Goal: Communication & Community: Share content

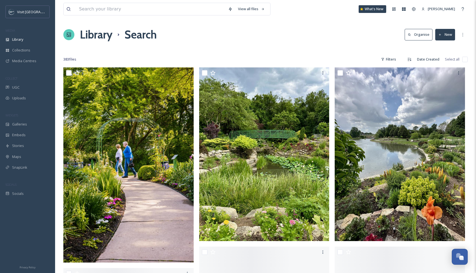
scroll to position [6574, 0]
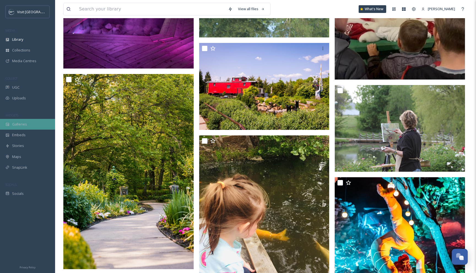
click at [21, 124] on span "Galleries" at bounding box center [19, 124] width 15 height 5
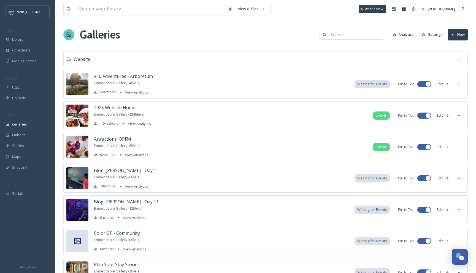
click at [334, 36] on input at bounding box center [354, 34] width 53 height 11
type input "i"
type input "community"
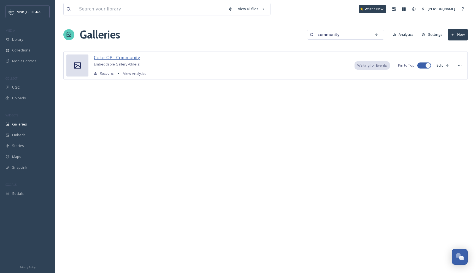
click at [121, 56] on span "Color OP - Community" at bounding box center [117, 58] width 46 height 6
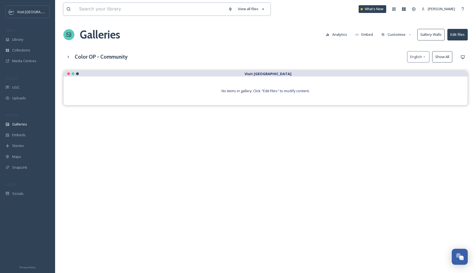
click at [172, 10] on input at bounding box center [150, 9] width 149 height 12
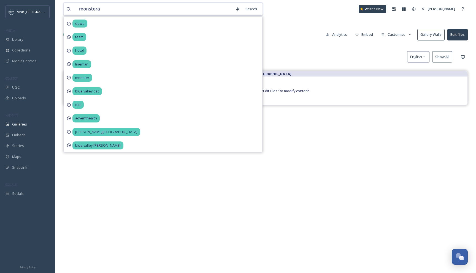
type input "monsteras"
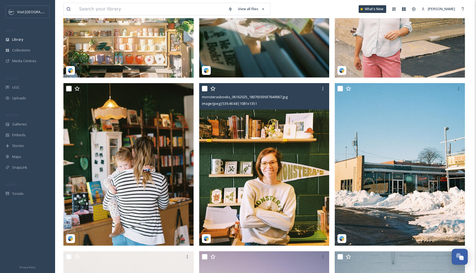
scroll to position [490, 0]
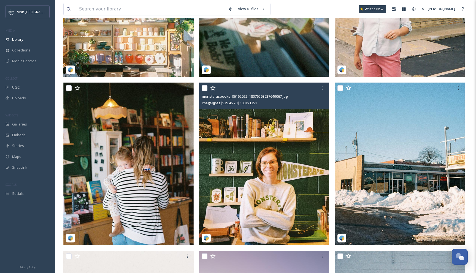
click at [205, 88] on input "checkbox" at bounding box center [205, 88] width 6 height 6
checkbox input "true"
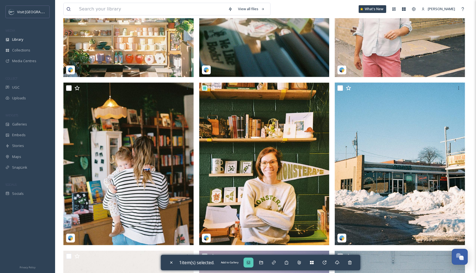
click at [253, 262] on div "Add to Gallery" at bounding box center [249, 263] width 10 height 10
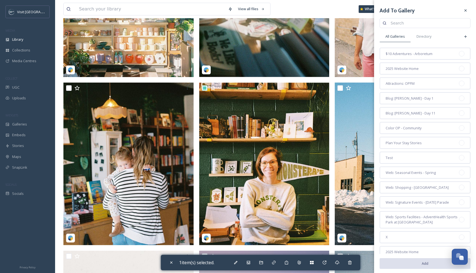
click at [405, 23] on input at bounding box center [428, 23] width 80 height 11
type input "color"
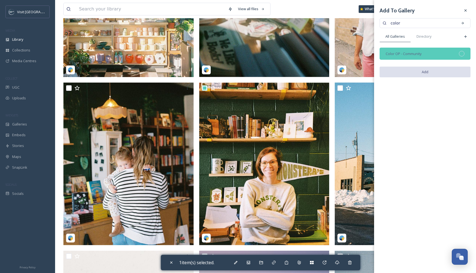
click at [448, 55] on div "Color OP - Community" at bounding box center [425, 54] width 91 height 12
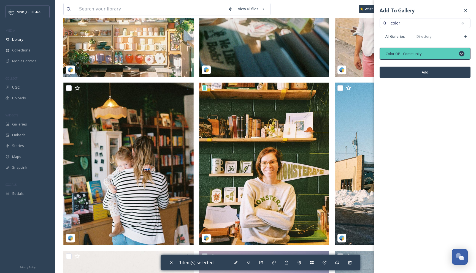
click at [440, 70] on button "Add" at bounding box center [425, 72] width 91 height 11
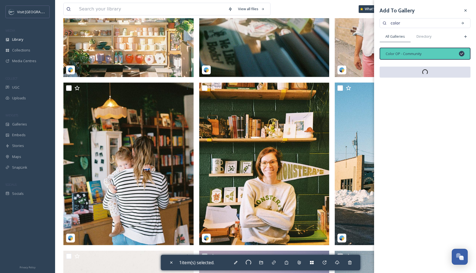
checkbox input "false"
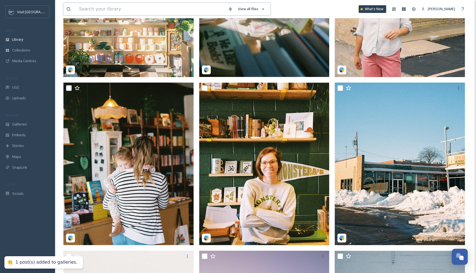
click at [171, 6] on input at bounding box center [150, 9] width 149 height 12
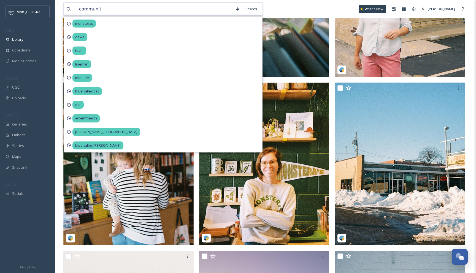
type input "community"
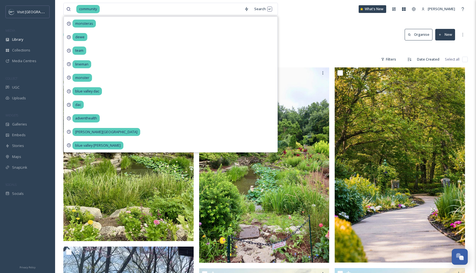
click at [311, 36] on div "Library Search Organise New" at bounding box center [265, 34] width 404 height 17
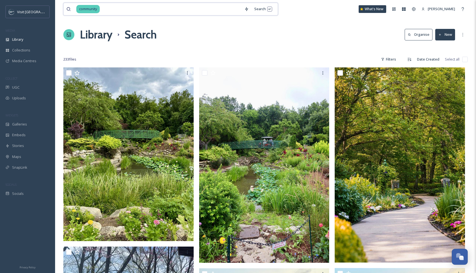
click at [116, 5] on input at bounding box center [170, 9] width 141 height 12
type input "c"
type input "[PERSON_NAME]"
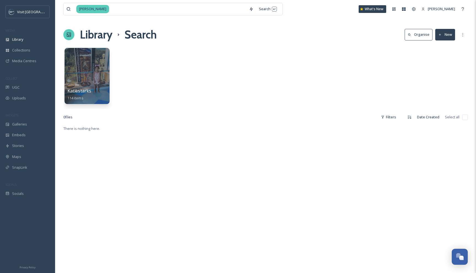
click at [85, 91] on span "Katiestarks" at bounding box center [79, 91] width 24 height 6
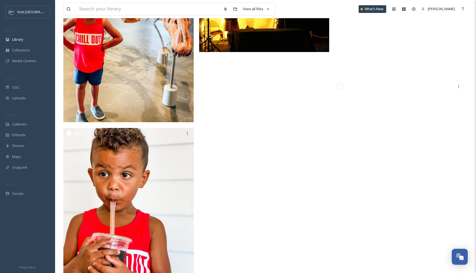
scroll to position [6617, 0]
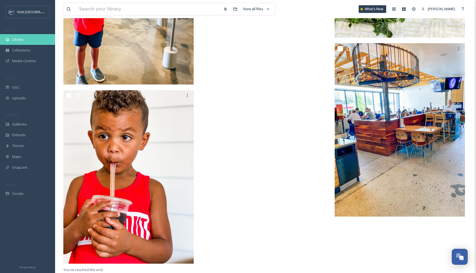
click at [20, 39] on span "Library" at bounding box center [17, 39] width 11 height 5
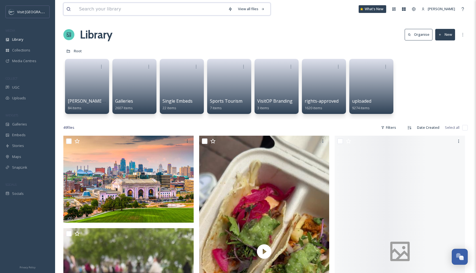
click at [82, 10] on input at bounding box center [150, 9] width 149 height 12
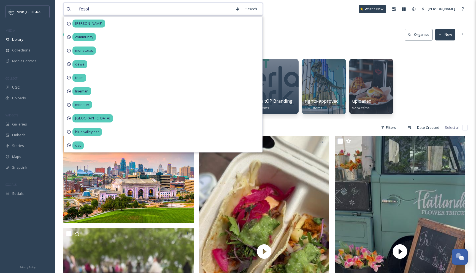
type input "fossil"
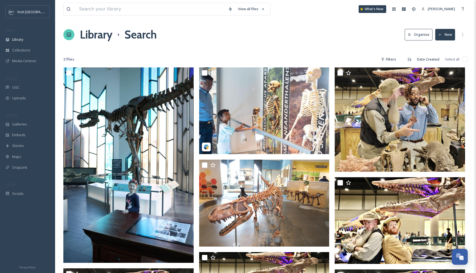
click at [138, 10] on input at bounding box center [150, 9] width 149 height 12
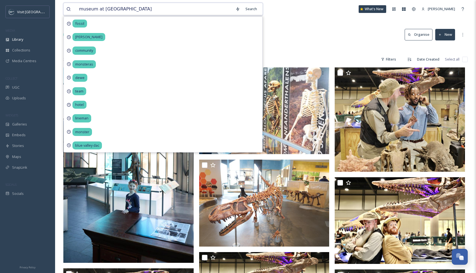
type input "museum at prairiefire"
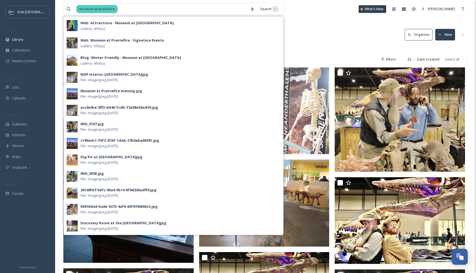
click at [191, 15] on div "museum at prairiefire Search Web: Attractions - Museum at Prairiefire 1 Gallery…" at bounding box center [265, 9] width 404 height 18
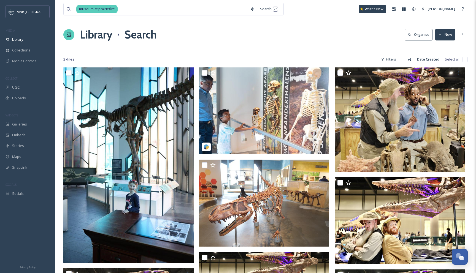
click at [198, 36] on div "Library Search Organise New" at bounding box center [265, 34] width 404 height 17
click at [133, 8] on input at bounding box center [182, 9] width 129 height 12
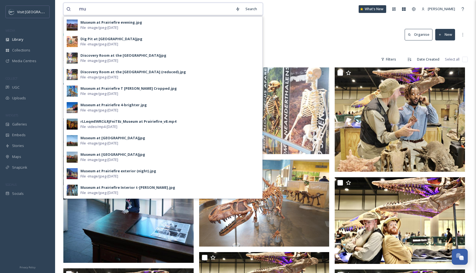
type input "m"
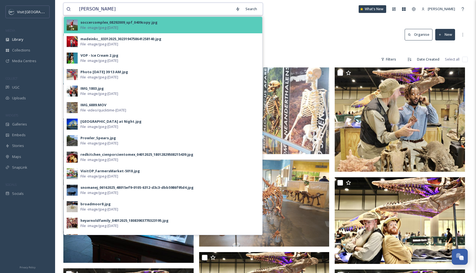
type input "[PERSON_NAME]"
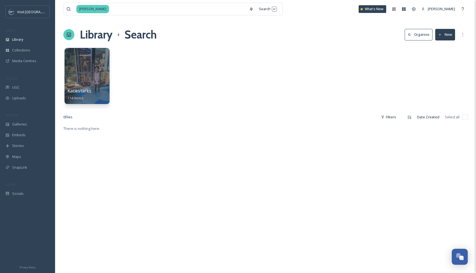
click at [78, 66] on div at bounding box center [86, 76] width 45 height 56
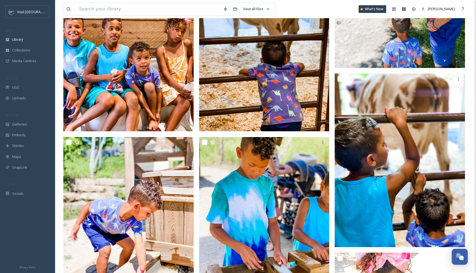
scroll to position [831, 0]
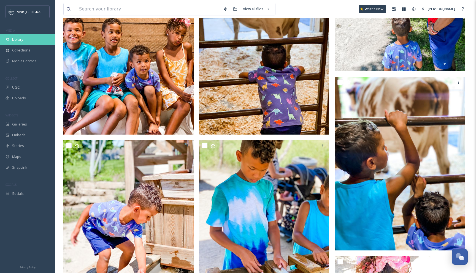
click at [27, 42] on div "Library" at bounding box center [27, 39] width 55 height 11
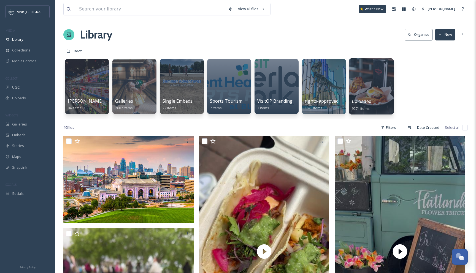
click at [359, 100] on span "uploaded" at bounding box center [362, 101] width 20 height 6
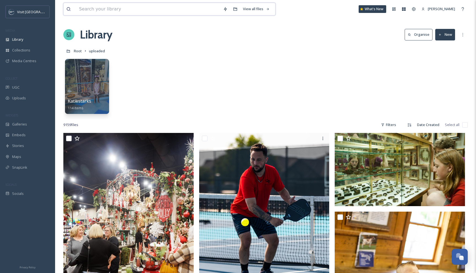
click at [129, 9] on input at bounding box center [148, 9] width 144 height 12
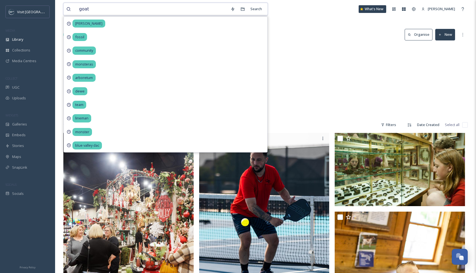
type input "goats"
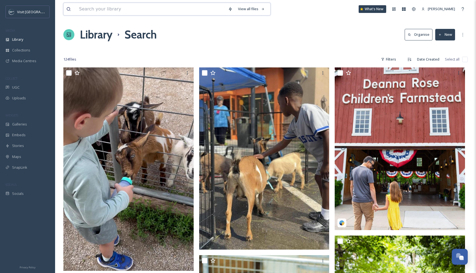
click at [158, 11] on input at bounding box center [150, 9] width 149 height 12
type input "st. patricks day"
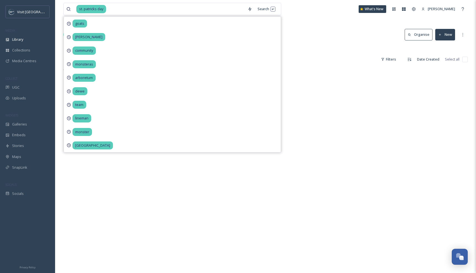
click at [323, 31] on div "Library Search Organise New" at bounding box center [265, 34] width 404 height 17
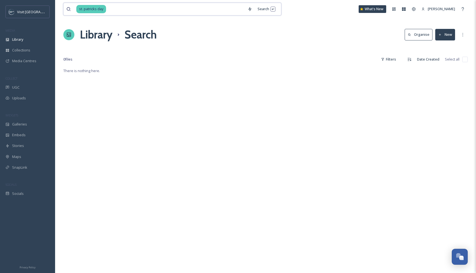
click at [127, 6] on input at bounding box center [176, 9] width 138 height 12
type input "s"
type input "parade"
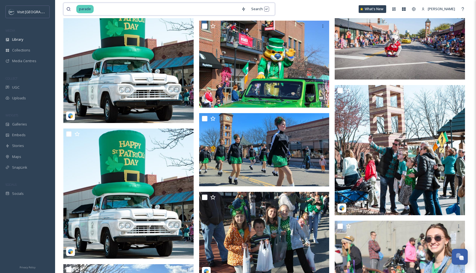
scroll to position [1678, 0]
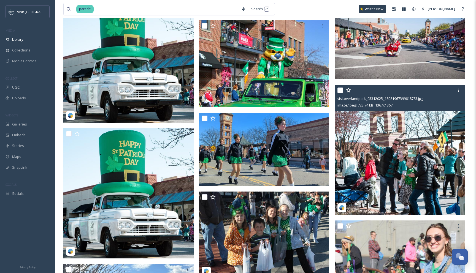
click at [339, 90] on input "checkbox" at bounding box center [340, 91] width 6 height 6
checkbox input "true"
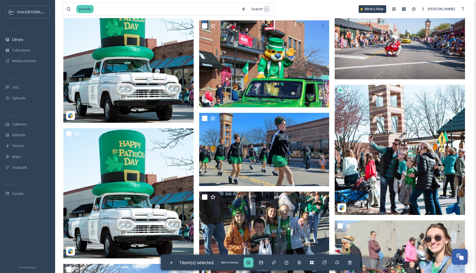
click at [250, 261] on icon at bounding box center [248, 262] width 3 height 3
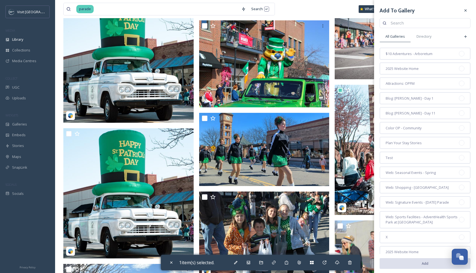
click at [413, 21] on input at bounding box center [428, 23] width 80 height 11
type input "community"
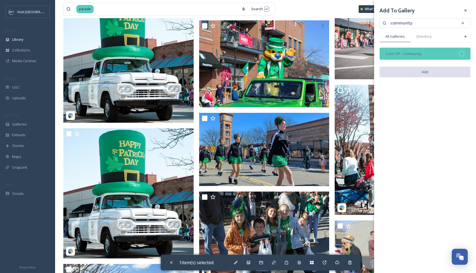
click at [429, 55] on div "Color OP - Community" at bounding box center [425, 54] width 91 height 12
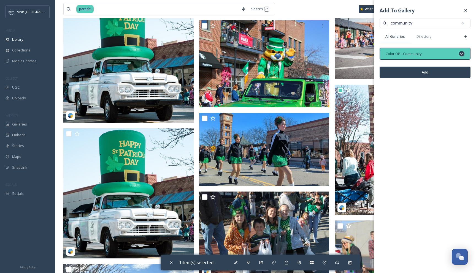
click at [427, 71] on button "Add" at bounding box center [425, 72] width 91 height 11
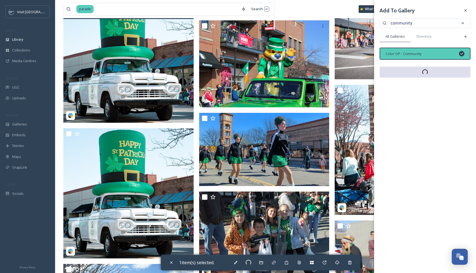
checkbox input "false"
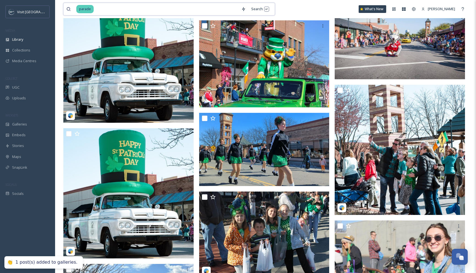
click at [104, 10] on input at bounding box center [166, 9] width 144 height 12
type input "p"
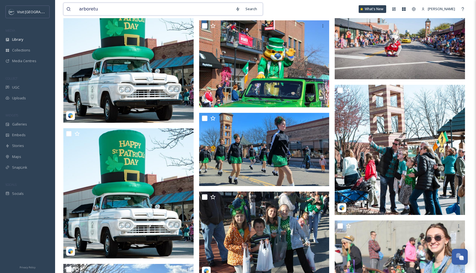
type input "arboretum"
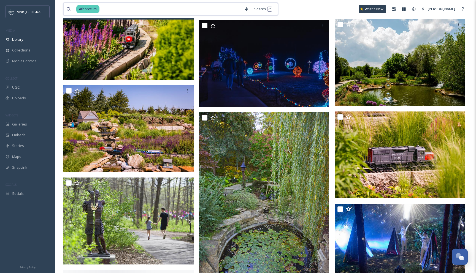
scroll to position [5608, 0]
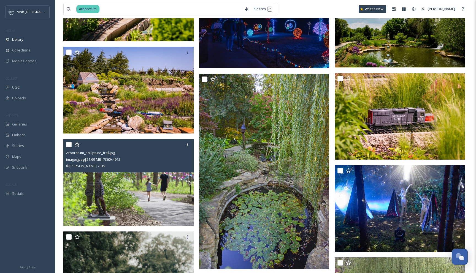
click at [68, 143] on input "checkbox" at bounding box center [69, 145] width 6 height 6
checkbox input "true"
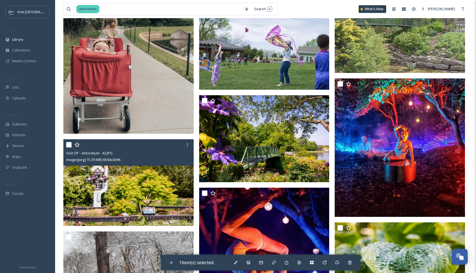
scroll to position [5882, 0]
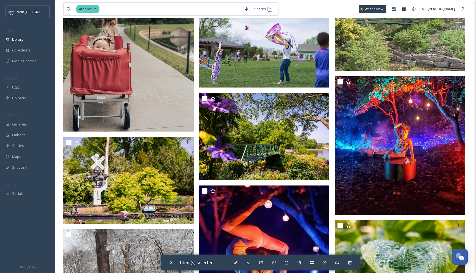
click at [106, 10] on input at bounding box center [171, 9] width 142 height 12
type input "a"
type input "[PERSON_NAME]"
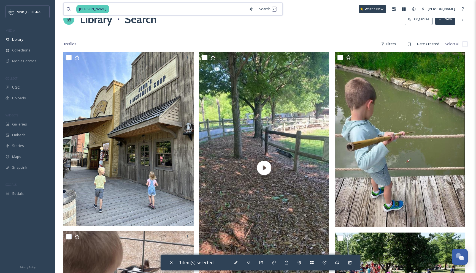
scroll to position [8, 0]
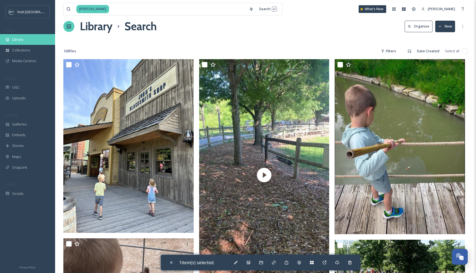
click at [24, 42] on div "Library" at bounding box center [27, 39] width 55 height 11
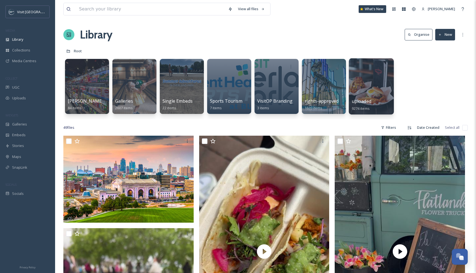
click at [364, 81] on div at bounding box center [371, 86] width 45 height 56
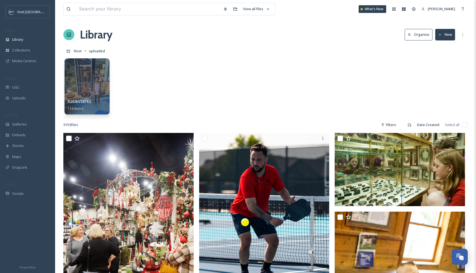
click at [103, 94] on div at bounding box center [86, 86] width 45 height 56
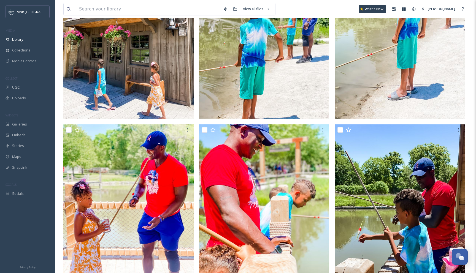
scroll to position [130, 0]
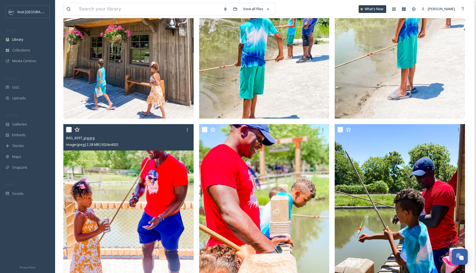
click at [69, 131] on input "checkbox" at bounding box center [69, 130] width 6 height 6
checkbox input "true"
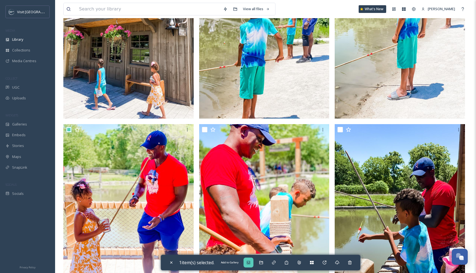
click at [251, 265] on div "Add to Gallery" at bounding box center [249, 263] width 10 height 10
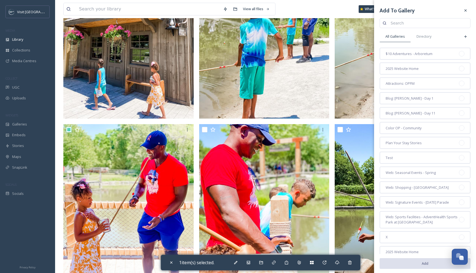
click at [408, 21] on input at bounding box center [428, 23] width 80 height 11
type input "community"
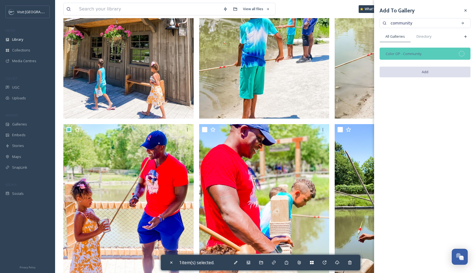
click at [431, 54] on div "Color OP - Community" at bounding box center [425, 54] width 91 height 12
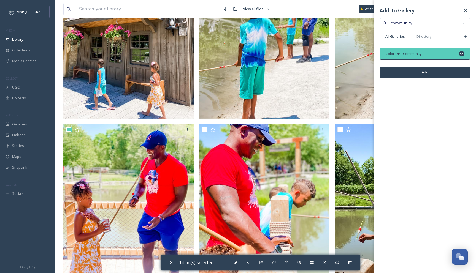
click at [427, 72] on button "Add" at bounding box center [425, 72] width 91 height 11
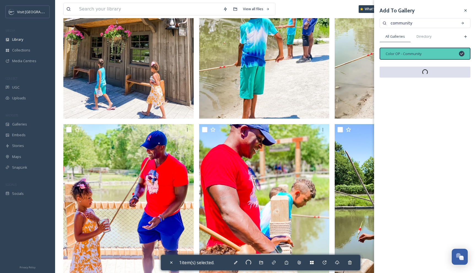
checkbox input "false"
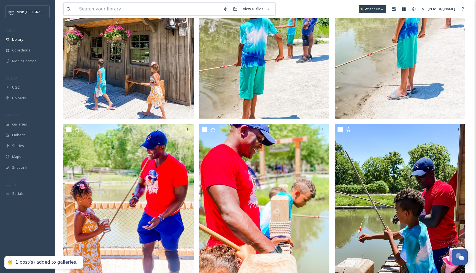
click at [212, 10] on input at bounding box center [148, 9] width 144 height 12
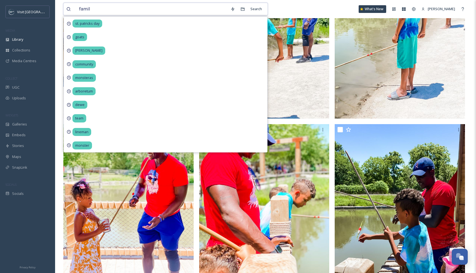
type input "family"
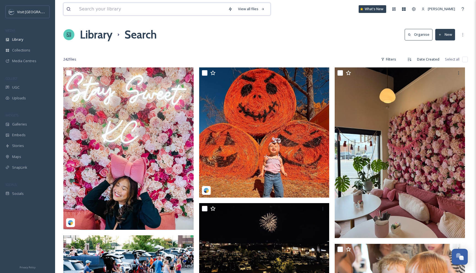
click at [189, 9] on input at bounding box center [150, 9] width 149 height 12
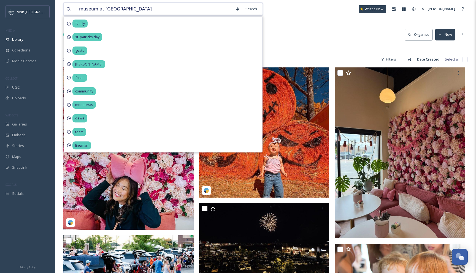
type input "museum at prairiefire"
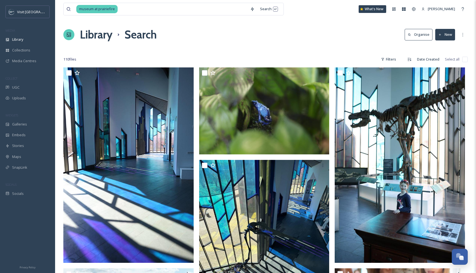
click at [304, 27] on div "Library Search Organise New" at bounding box center [265, 34] width 404 height 17
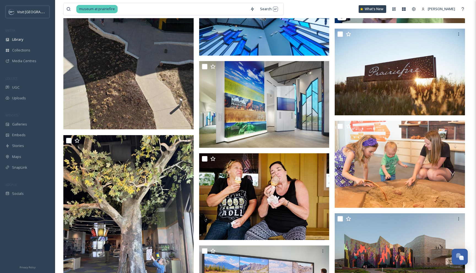
scroll to position [410, 0]
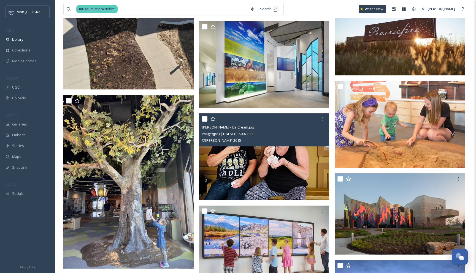
click at [203, 120] on input "checkbox" at bounding box center [205, 119] width 6 height 6
checkbox input "true"
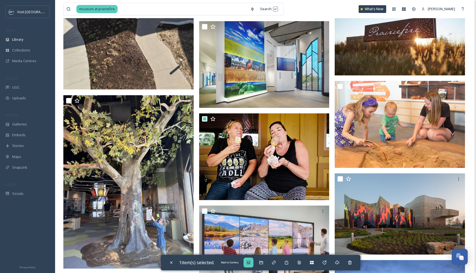
click at [253, 265] on div "Add to Gallery" at bounding box center [249, 263] width 10 height 10
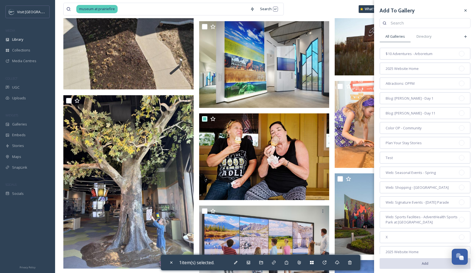
click at [410, 23] on input at bounding box center [428, 23] width 80 height 11
type input "community"
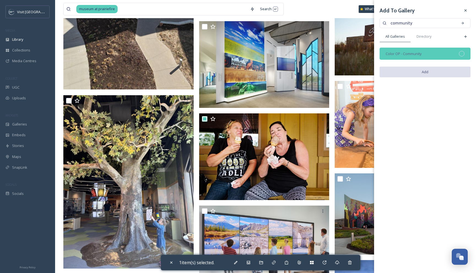
click at [437, 52] on div "Color OP - Community" at bounding box center [425, 54] width 91 height 12
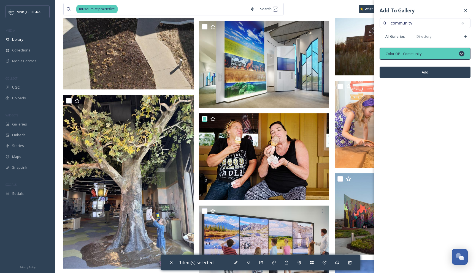
click at [432, 69] on button "Add" at bounding box center [425, 72] width 91 height 11
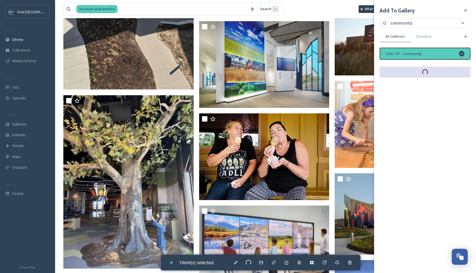
checkbox input "false"
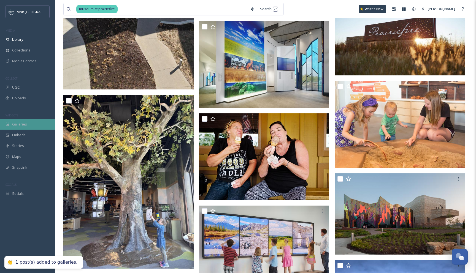
click at [22, 120] on div "Galleries" at bounding box center [27, 124] width 55 height 11
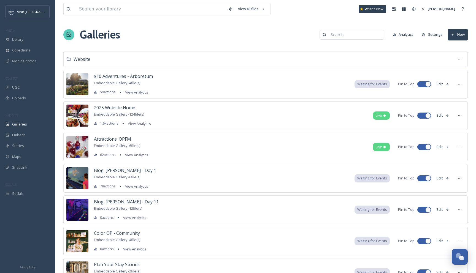
click at [345, 36] on input at bounding box center [354, 34] width 53 height 11
type input "community"
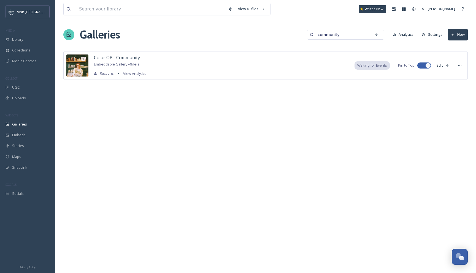
click at [150, 57] on div "Color OP - Community Embeddable Gallery - 4 file(s) 0 actions View Analytics Wa…" at bounding box center [265, 65] width 404 height 29
click at [130, 57] on span "Color OP - Community" at bounding box center [117, 58] width 46 height 6
